Goal: Find specific page/section: Find specific page/section

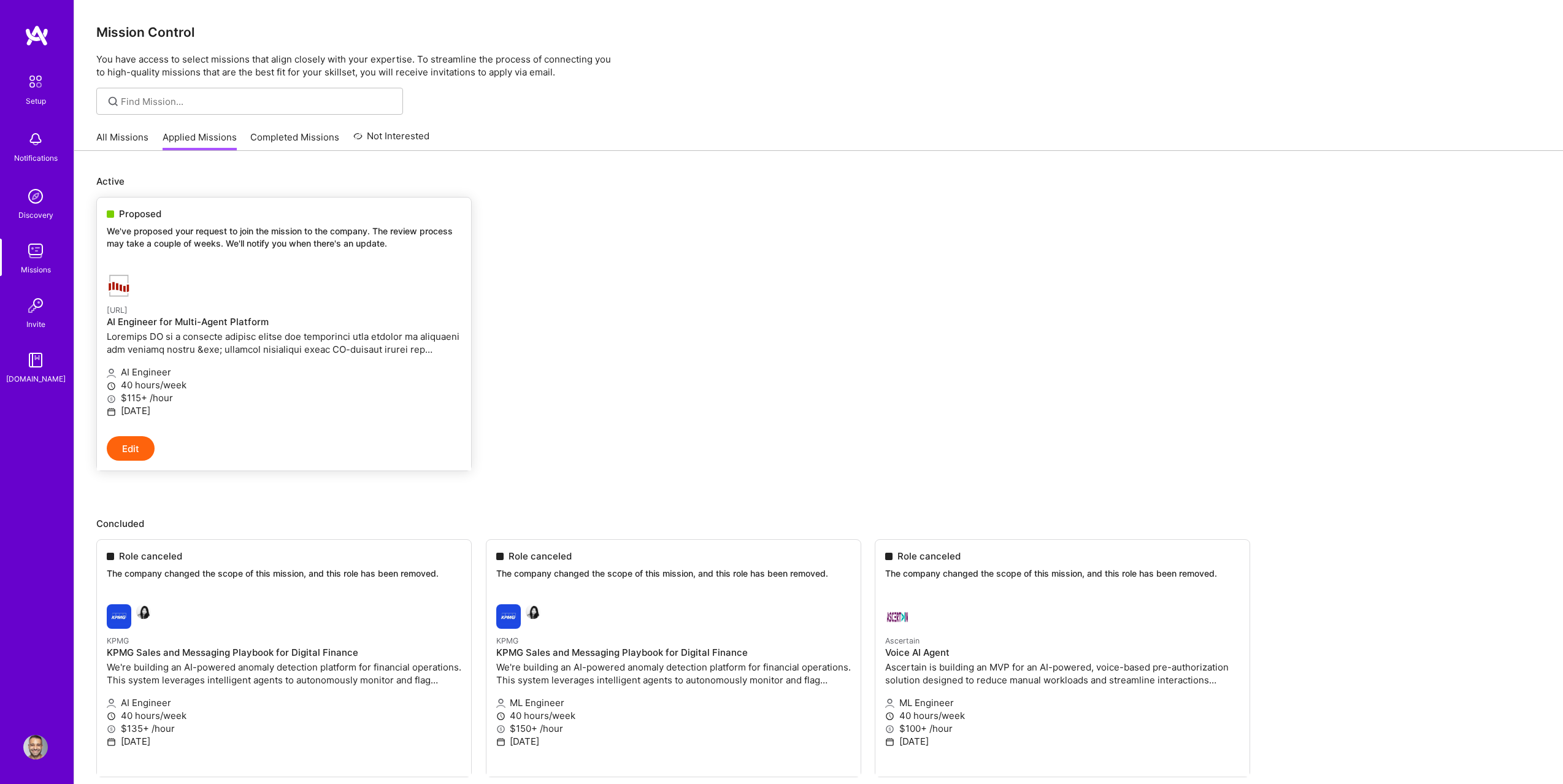
click at [194, 246] on p "We've proposed your request to join the mission to the company. The review proc…" at bounding box center [284, 237] width 355 height 24
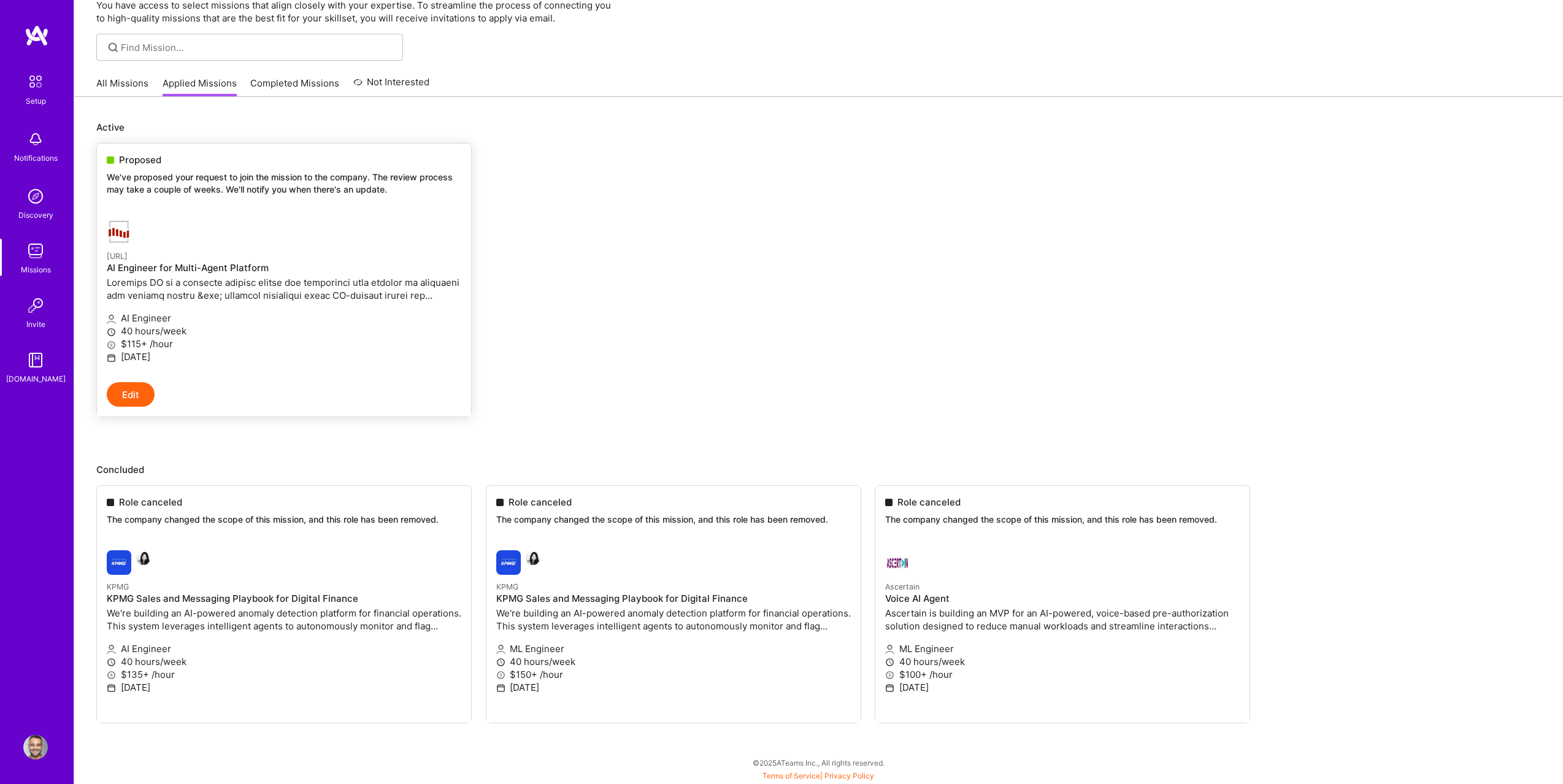
scroll to position [36, 0]
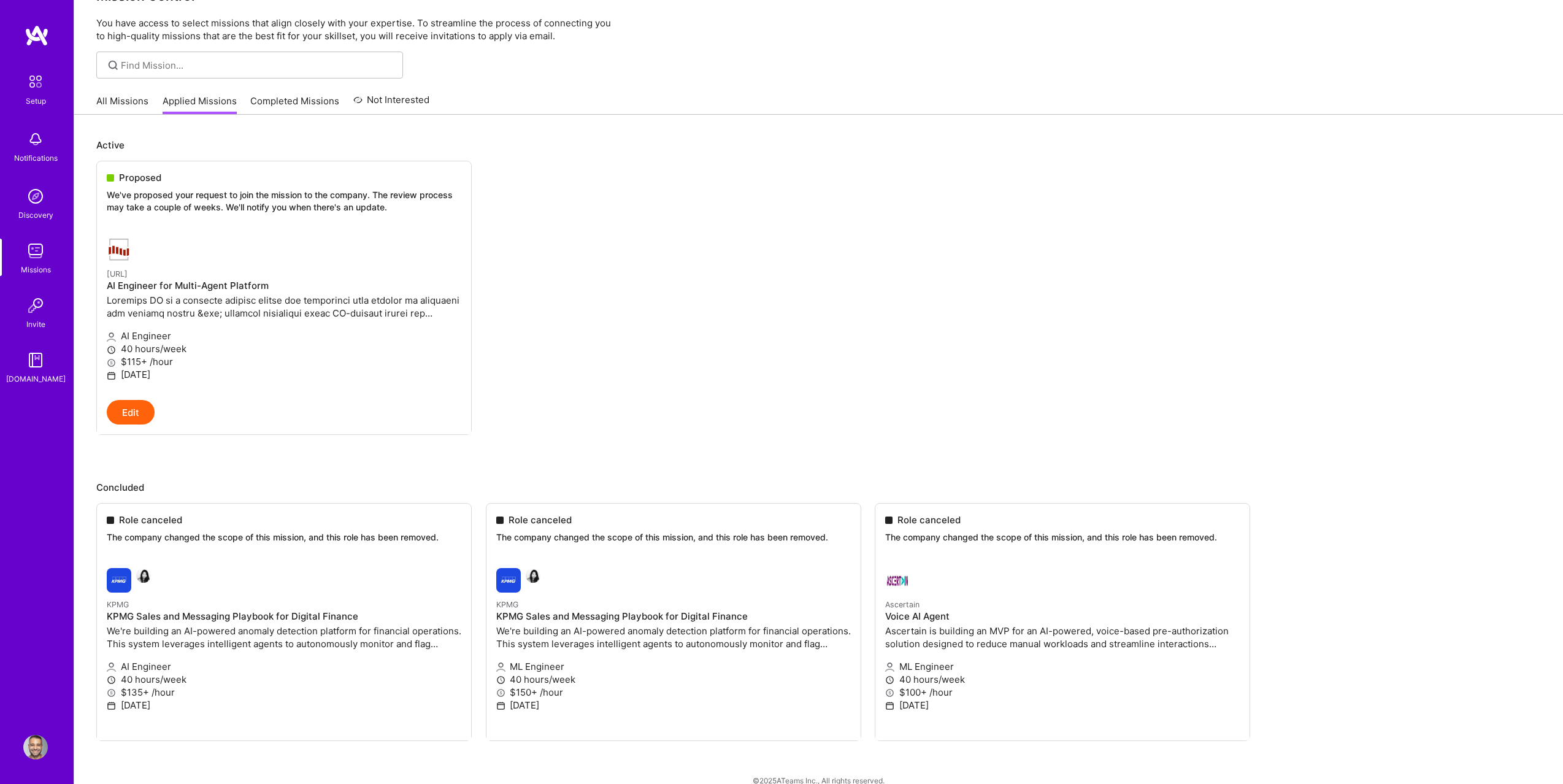
click at [286, 95] on link "Completed Missions" at bounding box center [295, 104] width 89 height 20
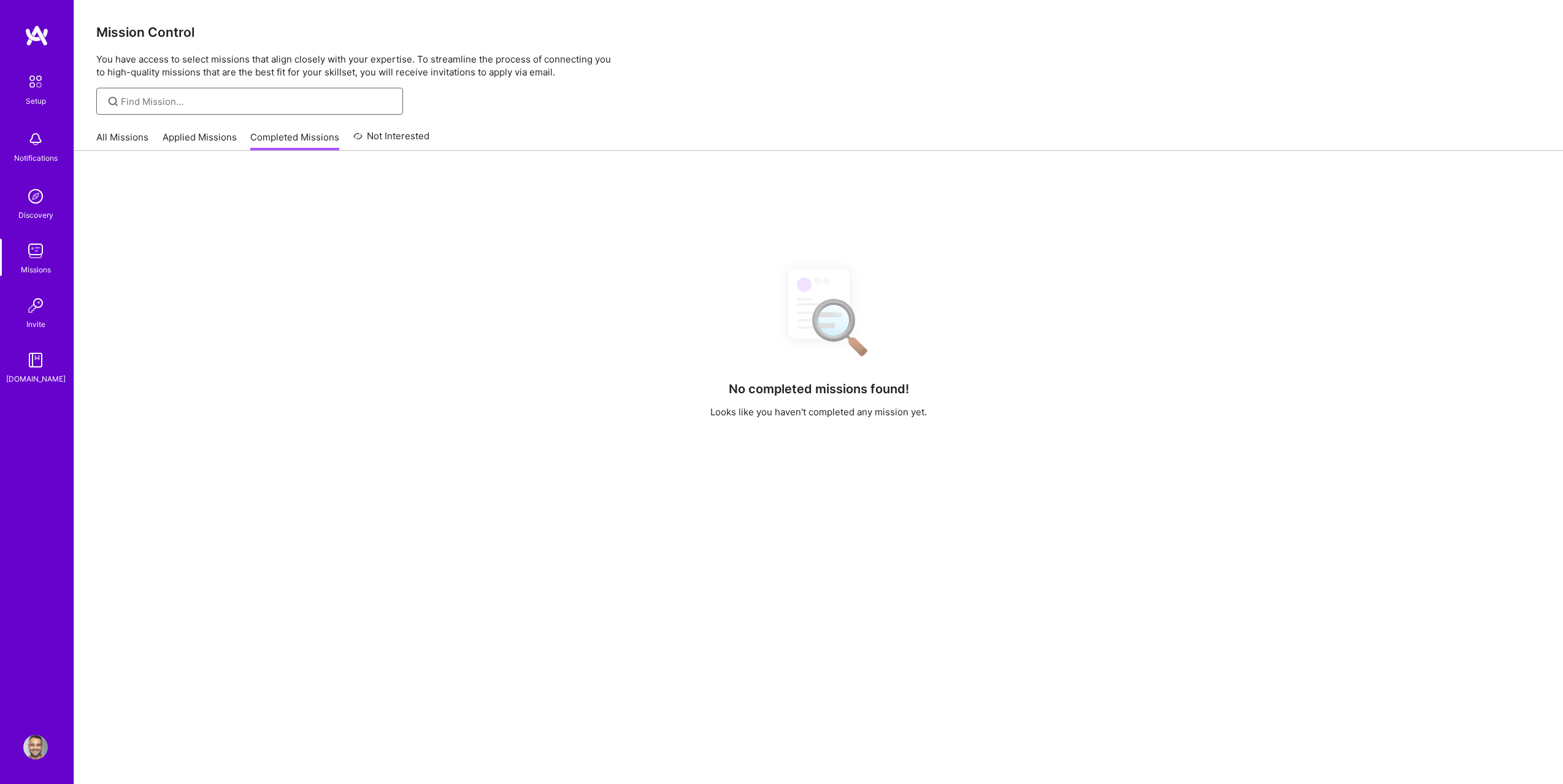
click at [286, 95] on input at bounding box center [257, 102] width 273 height 13
click at [217, 148] on link "Applied Missions" at bounding box center [199, 140] width 74 height 20
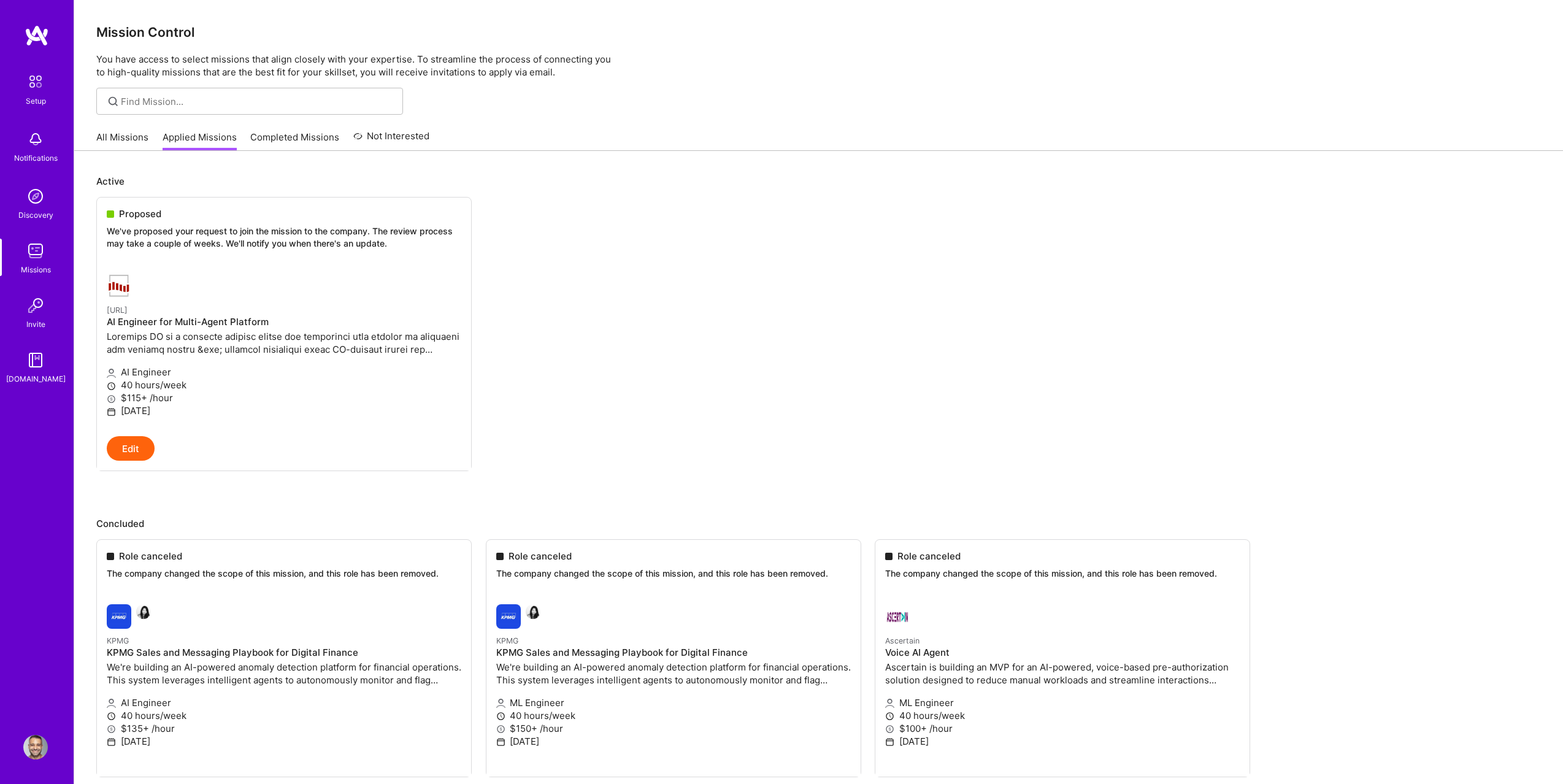
click at [125, 137] on link "All Missions" at bounding box center [122, 140] width 52 height 20
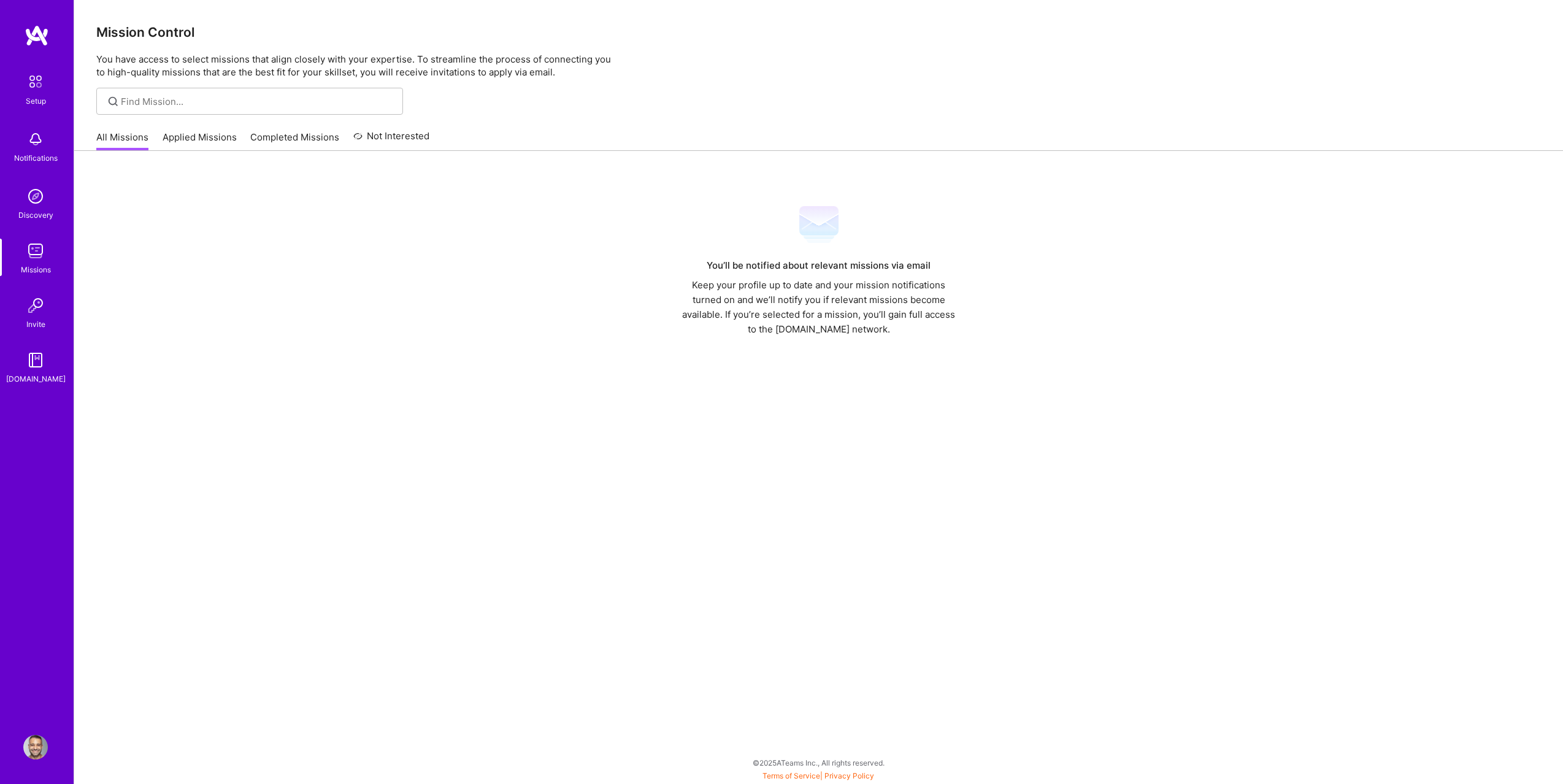
click at [29, 250] on img at bounding box center [35, 251] width 24 height 24
click at [174, 136] on link "Applied Missions" at bounding box center [199, 140] width 74 height 20
